Goal: Task Accomplishment & Management: Manage account settings

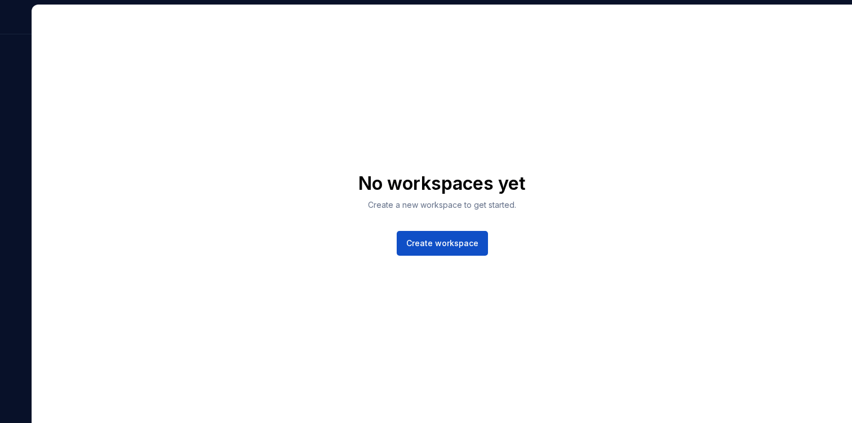
click at [358, 54] on div "No workspaces yet Create a new workspace to get started. Create workspace" at bounding box center [442, 214] width 820 height 418
click at [365, 96] on div "No workspaces yet Create a new workspace to get started. Create workspace" at bounding box center [442, 214] width 820 height 418
click at [538, 88] on div "No workspaces yet Create a new workspace to get started. Create workspace" at bounding box center [442, 214] width 820 height 418
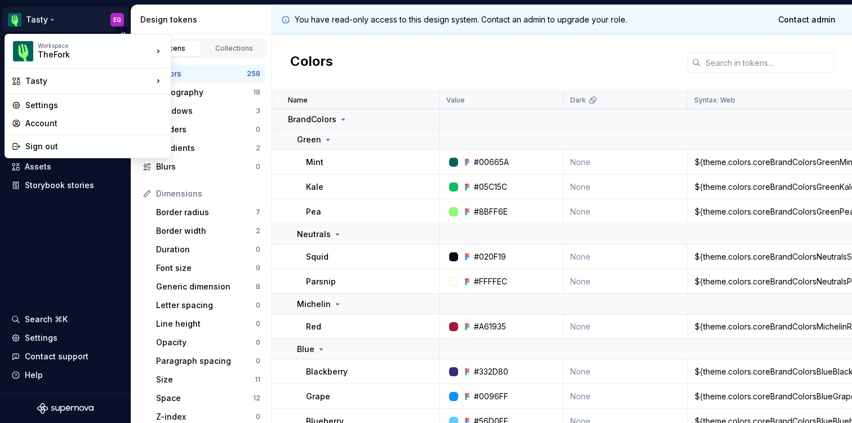
click at [110, 21] on html "Tasty EQ Version Current draft Documentation Design system data Design tokens C…" at bounding box center [426, 211] width 852 height 423
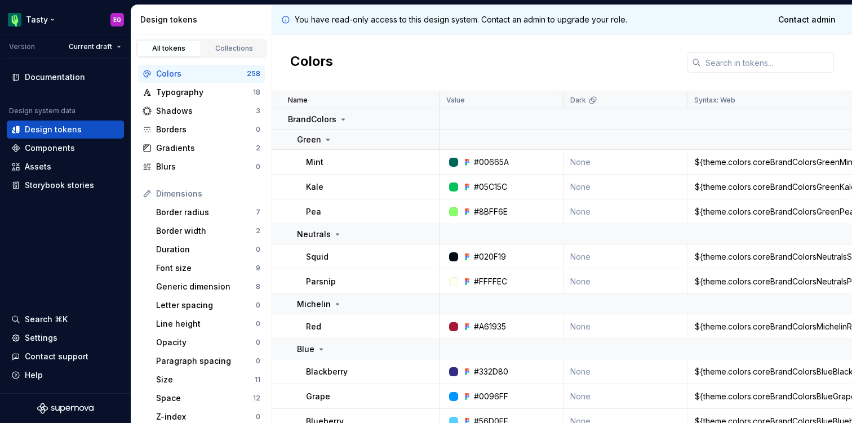
click at [117, 17] on html "Tasty EQ Version Current draft Documentation Design system data Design tokens C…" at bounding box center [426, 211] width 852 height 423
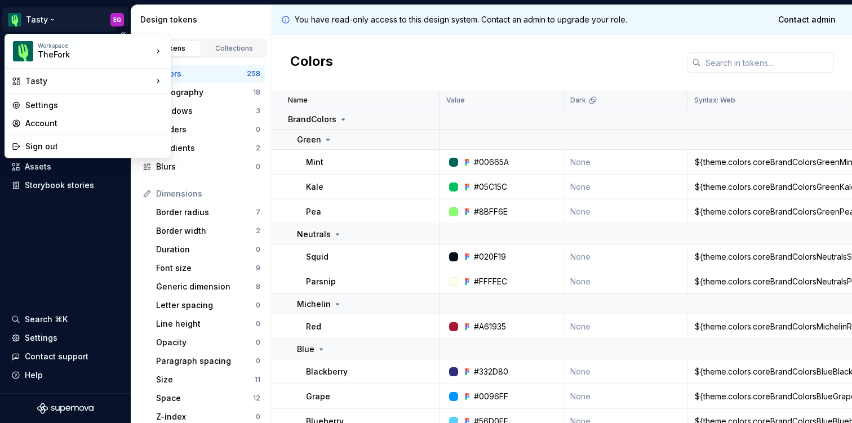
click at [116, 18] on html "Tasty EQ Version Current draft Documentation Design system data Design tokens C…" at bounding box center [426, 211] width 852 height 423
click at [53, 126] on div "Account" at bounding box center [94, 123] width 139 height 11
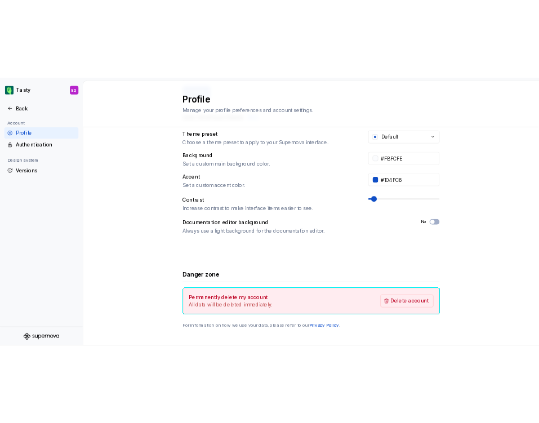
scroll to position [223, 0]
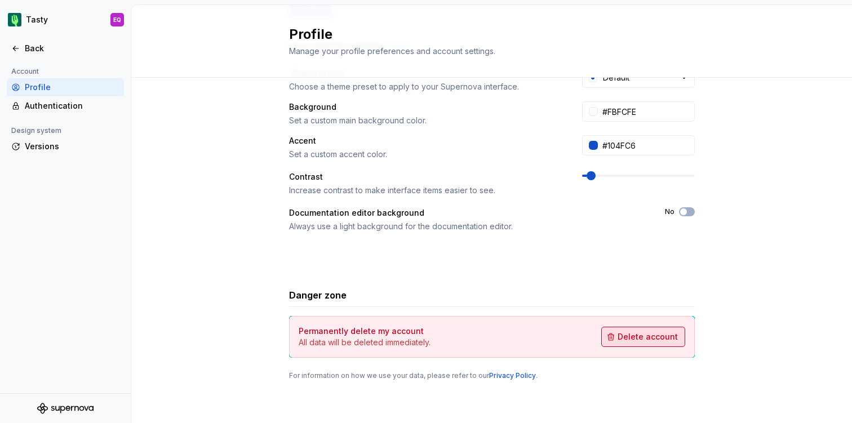
click at [625, 339] on span "Delete account" at bounding box center [648, 336] width 60 height 11
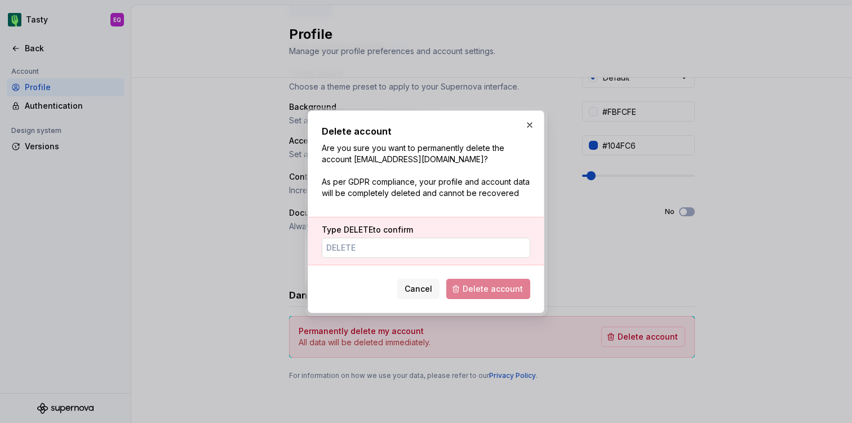
click at [376, 255] on input "Type DELETE to confirm" at bounding box center [426, 248] width 208 height 20
type input "E"
type input "DELETE"
drag, startPoint x: 356, startPoint y: 162, endPoint x: 442, endPoint y: 162, distance: 86.8
click at [442, 162] on p "Are you sure you want to permanently delete the account equerci@thefork.com? As…" at bounding box center [426, 171] width 208 height 56
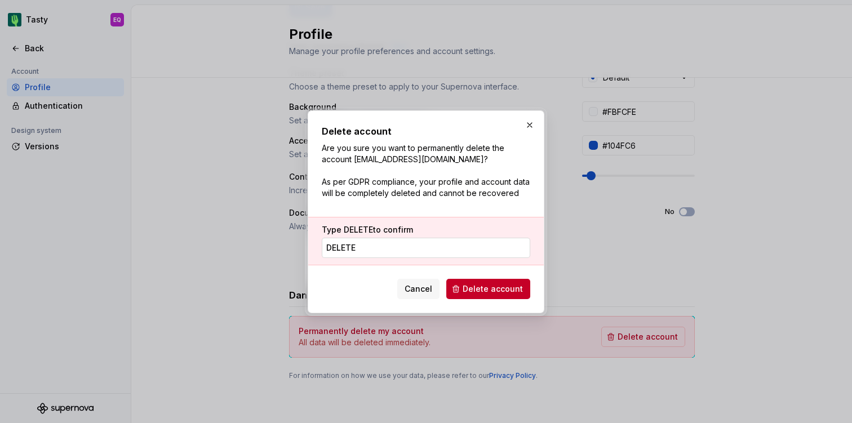
click at [361, 243] on input "DELETE" at bounding box center [426, 248] width 208 height 20
click at [476, 286] on span "Delete account" at bounding box center [493, 288] width 60 height 11
